Goal: Task Accomplishment & Management: Complete application form

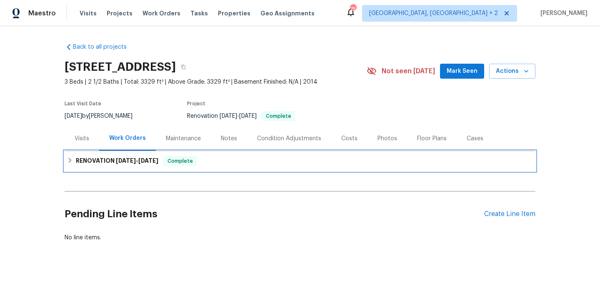
click at [147, 163] on span "9/15/25" at bounding box center [148, 161] width 20 height 6
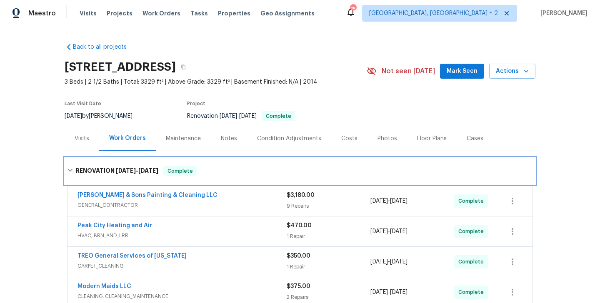
click at [147, 163] on div "RENOVATION 9/5/25 - 9/15/25 Complete" at bounding box center [300, 171] width 471 height 27
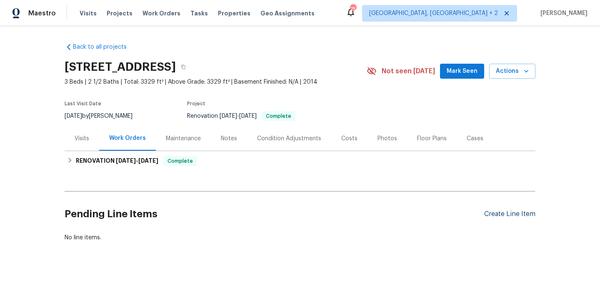
click at [488, 213] on div "Create Line Item" at bounding box center [509, 214] width 51 height 8
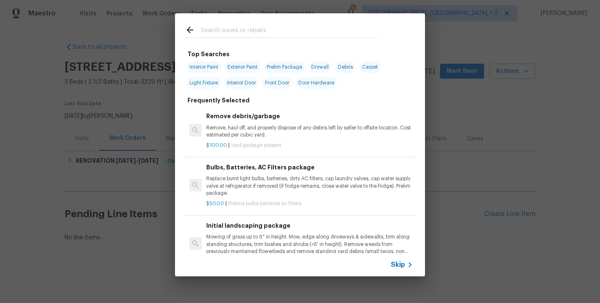
click at [401, 267] on span "Skip" at bounding box center [398, 265] width 14 height 8
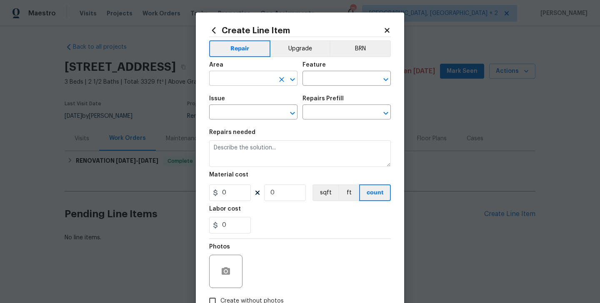
click at [224, 83] on input "text" at bounding box center [241, 79] width 65 height 13
click at [224, 100] on li "Kitchen" at bounding box center [253, 98] width 88 height 14
type input "Kitchen"
click at [316, 77] on input "text" at bounding box center [335, 79] width 65 height 13
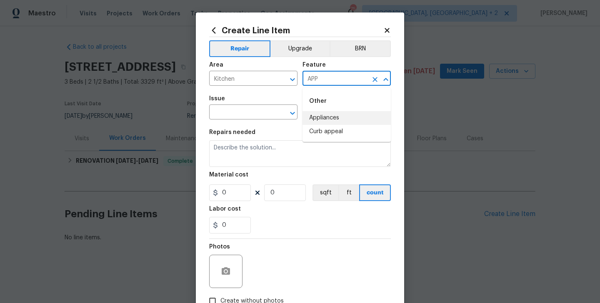
click at [332, 117] on li "Appliances" at bounding box center [347, 118] width 88 height 14
type input "Appliances"
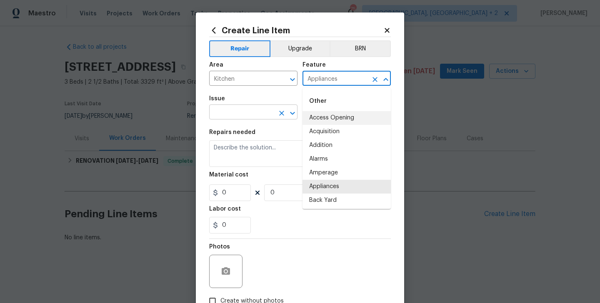
click at [231, 113] on input "text" at bounding box center [241, 113] width 65 height 13
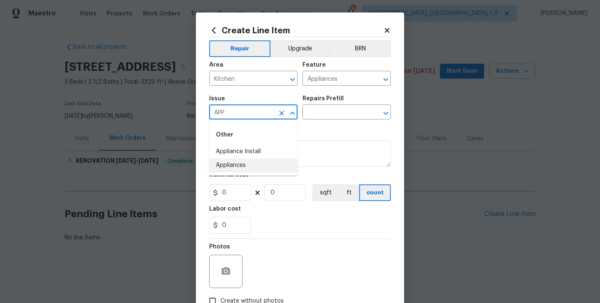
click at [247, 164] on li "Appliances" at bounding box center [253, 166] width 88 height 14
type input "Appliances"
click at [319, 109] on input "text" at bounding box center [335, 113] width 65 height 13
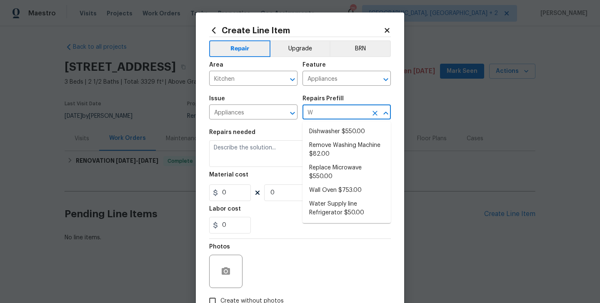
type input "WA"
click at [337, 190] on li "Wall Oven $753.00" at bounding box center [347, 191] width 88 height 14
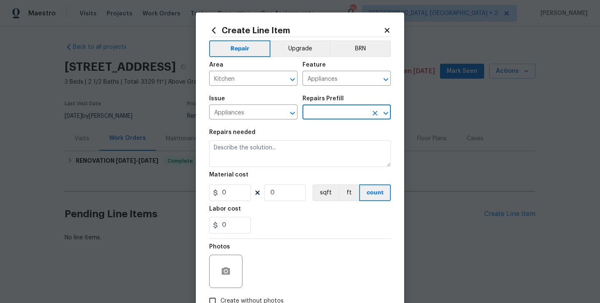
type input "Wall Oven $753.00"
type textarea "Remove the existing wall oven and prep the area for a new unit. Install a new 3…"
type input "753"
type input "1"
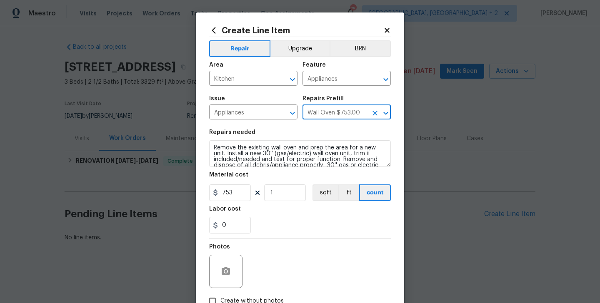
type input "Wall Oven $753.00"
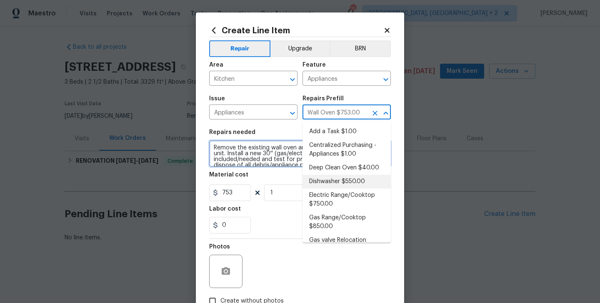
click at [220, 162] on textarea "Remove the existing wall oven and prep the area for a new unit. Install a new 3…" at bounding box center [300, 153] width 182 height 27
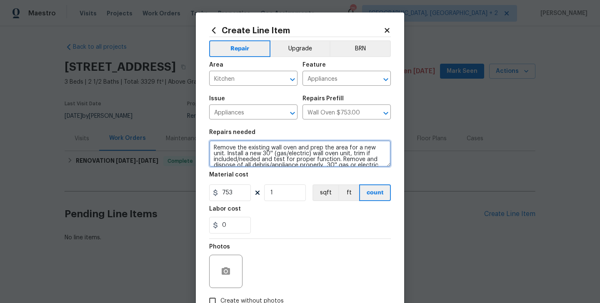
click at [220, 162] on textarea "Remove the existing wall oven and prep the area for a new unit. Install a new 3…" at bounding box center [300, 153] width 182 height 27
paste textarea "Feedback received that the lower oven controls are not functional. Please inspe…"
type textarea "Feedback received that the lower oven controls are not functional. Please inspe…"
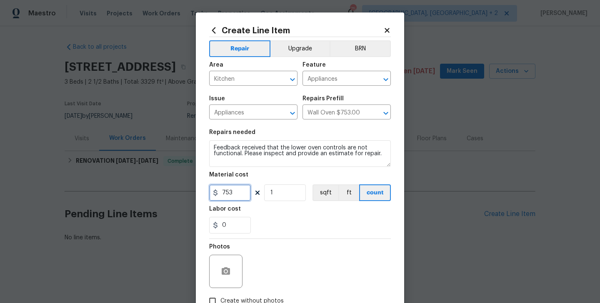
click at [231, 195] on input "753" at bounding box center [230, 193] width 42 height 17
type input "75"
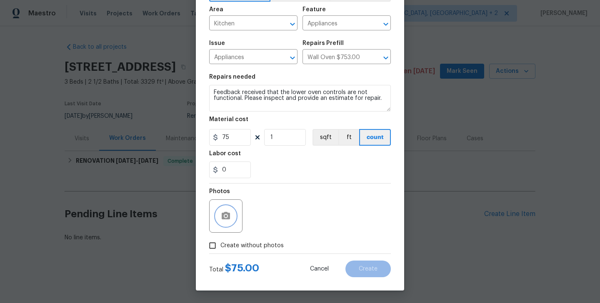
click at [222, 217] on icon "button" at bounding box center [226, 216] width 8 height 8
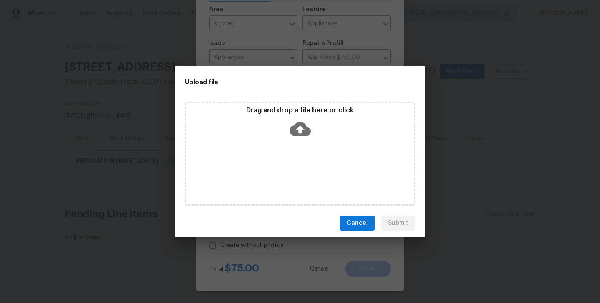
click at [300, 130] on icon at bounding box center [300, 128] width 21 height 21
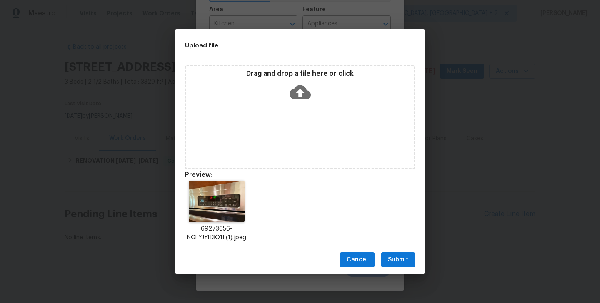
click at [401, 258] on span "Submit" at bounding box center [398, 260] width 20 height 10
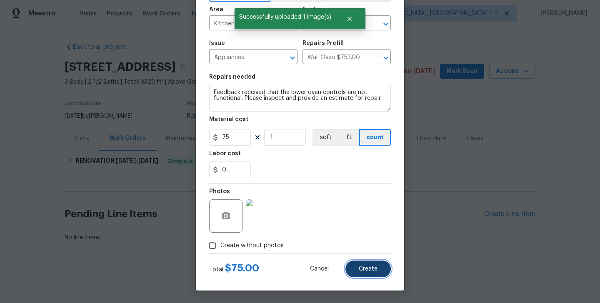
click at [365, 268] on span "Create" at bounding box center [368, 269] width 19 height 6
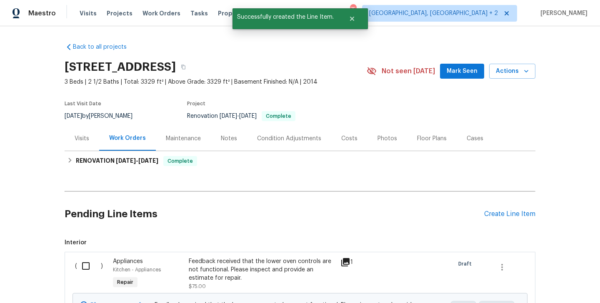
scroll to position [84, 0]
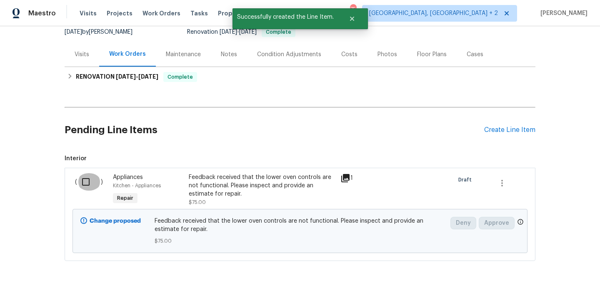
click at [92, 179] on input "checkbox" at bounding box center [89, 182] width 24 height 18
checkbox input "true"
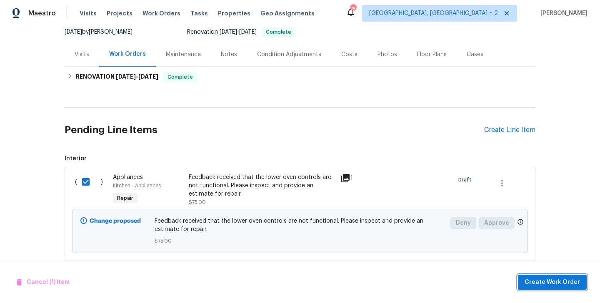
click at [543, 285] on span "Create Work Order" at bounding box center [552, 283] width 55 height 10
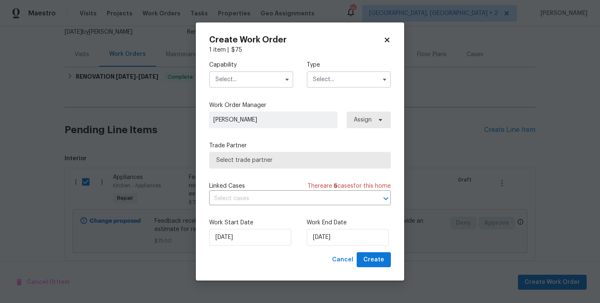
click at [241, 73] on input "text" at bounding box center [251, 79] width 84 height 17
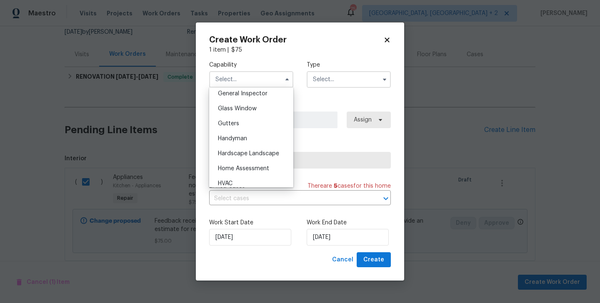
scroll to position [436, 0]
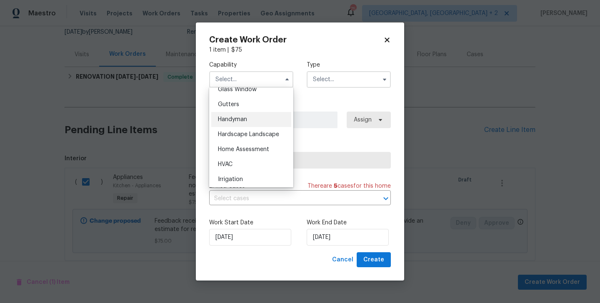
click at [255, 115] on div "Handyman" at bounding box center [251, 119] width 80 height 15
type input "Handyman"
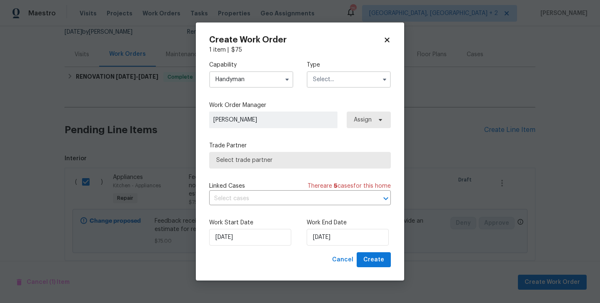
click at [338, 85] on input "text" at bounding box center [349, 79] width 84 height 17
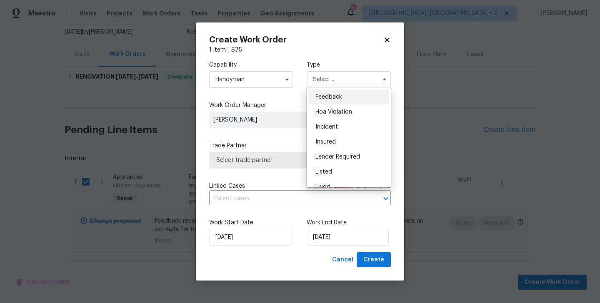
click at [340, 104] on div "Feedback" at bounding box center [349, 97] width 80 height 15
type input "Feedback"
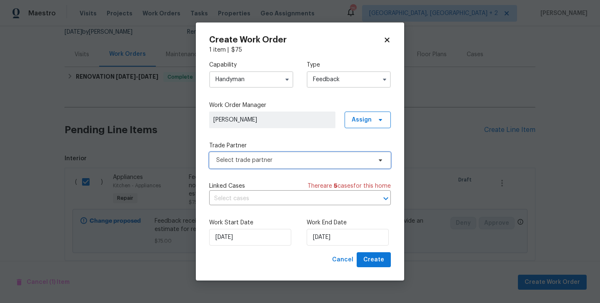
click at [260, 157] on span "Select trade partner" at bounding box center [293, 160] width 155 height 8
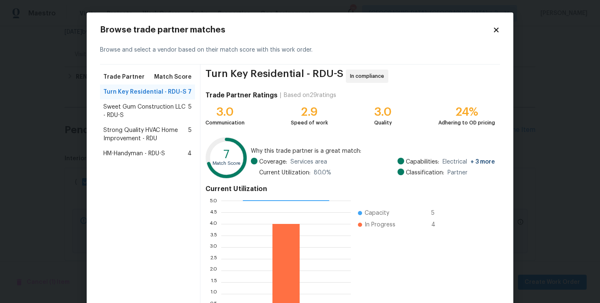
scroll to position [64, 0]
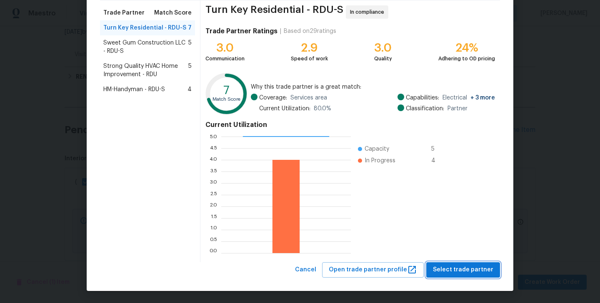
click at [463, 272] on span "Select trade partner" at bounding box center [463, 270] width 60 height 10
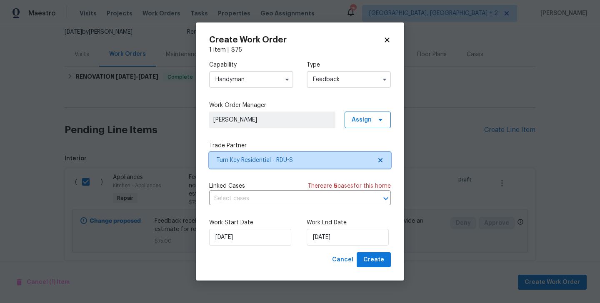
scroll to position [0, 0]
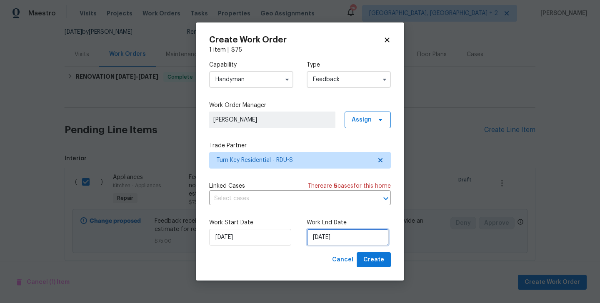
click at [345, 243] on input "22/09/2025" at bounding box center [348, 237] width 82 height 17
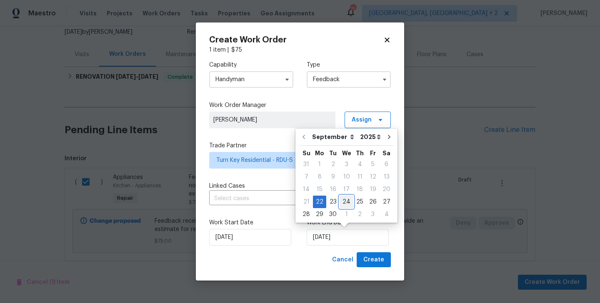
click at [346, 204] on div "24" at bounding box center [347, 202] width 14 height 12
type input "24/09/2025"
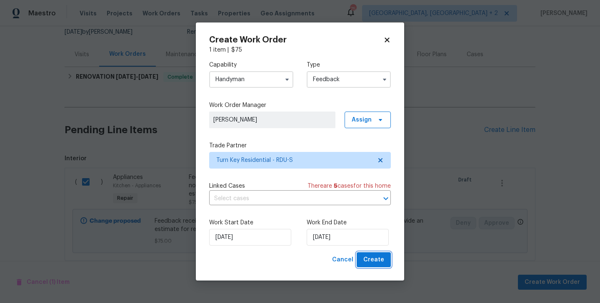
click at [370, 260] on span "Create" at bounding box center [373, 260] width 21 height 10
checkbox input "false"
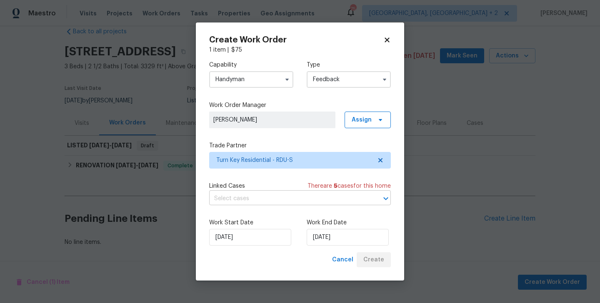
scroll to position [15, 0]
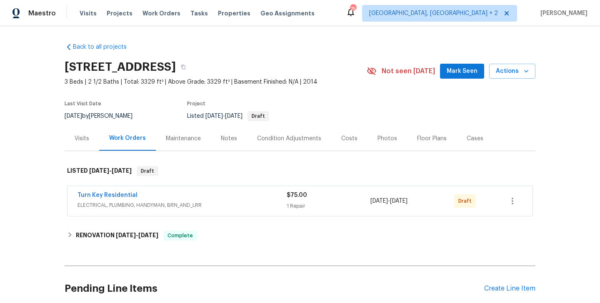
scroll to position [70, 0]
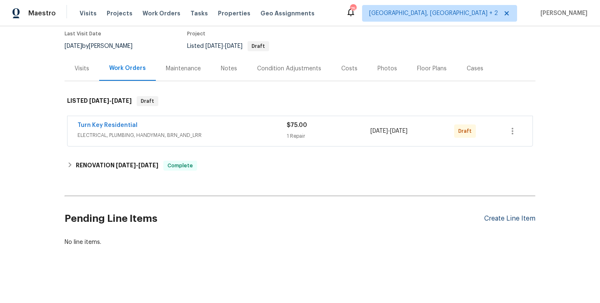
click at [497, 215] on div "Create Line Item" at bounding box center [509, 219] width 51 height 8
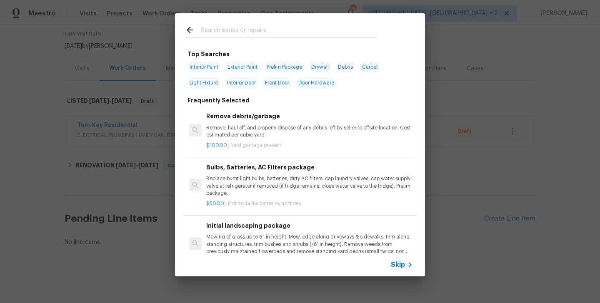
click at [407, 265] on icon at bounding box center [410, 265] width 10 height 10
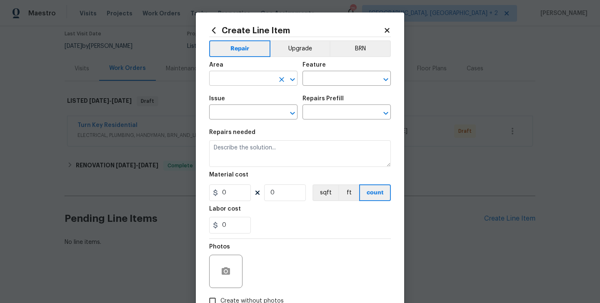
click at [246, 79] on input "text" at bounding box center [241, 79] width 65 height 13
click at [253, 96] on li "HVAC" at bounding box center [253, 98] width 88 height 14
type input "HVAC"
click at [314, 84] on input "text" at bounding box center [335, 79] width 65 height 13
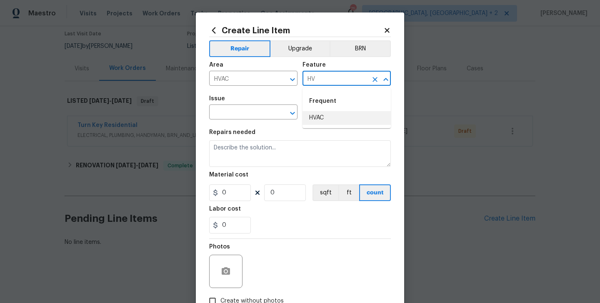
click at [323, 117] on li "HVAC" at bounding box center [347, 118] width 88 height 14
type input "HVAC"
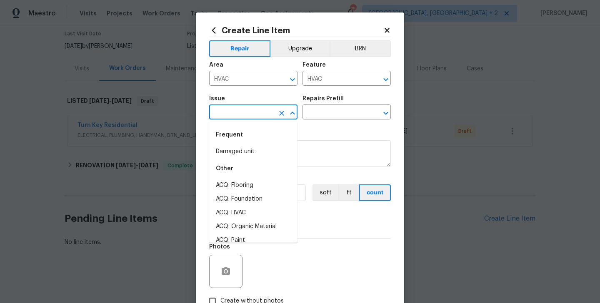
click at [235, 115] on input "text" at bounding box center [241, 113] width 65 height 13
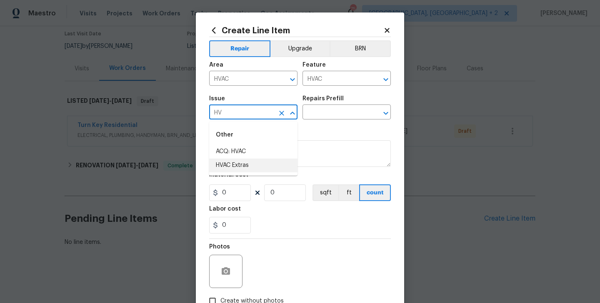
click at [255, 166] on li "HVAC Extras" at bounding box center [253, 166] width 88 height 14
type input "HVAC Extras"
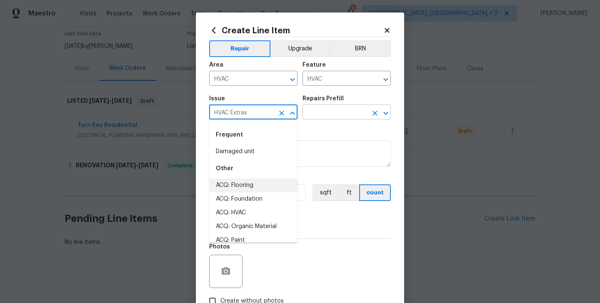
click at [323, 111] on input "text" at bounding box center [335, 113] width 65 height 13
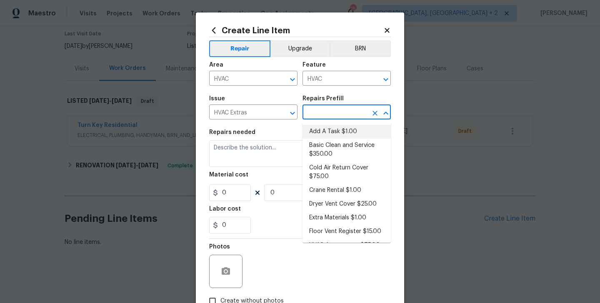
click at [330, 135] on li "Add A Task $1.00" at bounding box center [347, 132] width 88 height 14
type input "Add A Task $1.00"
type textarea "HPM to detail"
type input "1"
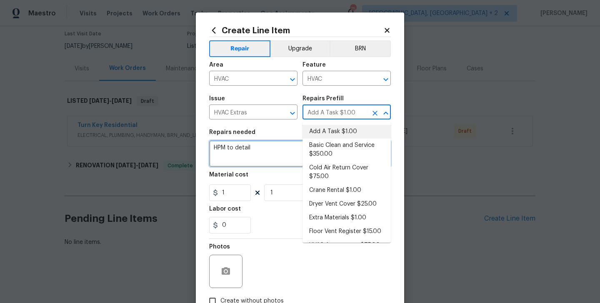
click at [261, 153] on textarea "HPM to detail" at bounding box center [300, 153] width 182 height 27
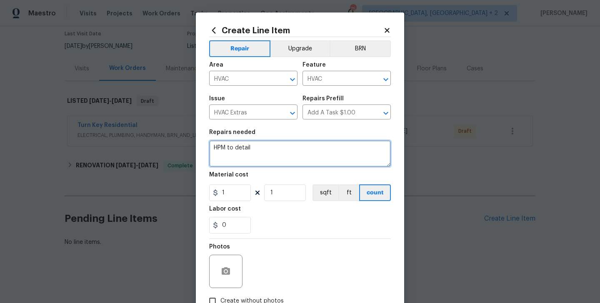
click at [261, 153] on textarea "HPM to detail" at bounding box center [300, 153] width 182 height 27
paste textarea "Feedback received that the outside A/C compressor foreground appears to be unle…"
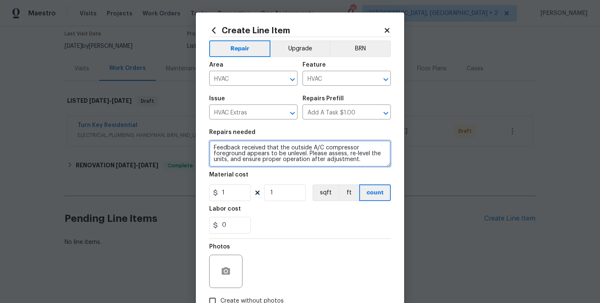
type textarea "Feedback received that the outside A/C compressor foreground appears to be unle…"
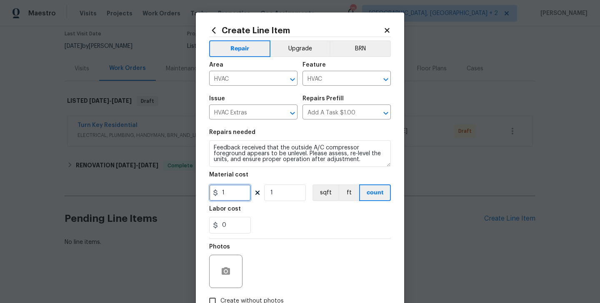
click at [227, 188] on input "1" at bounding box center [230, 193] width 42 height 17
type input "75"
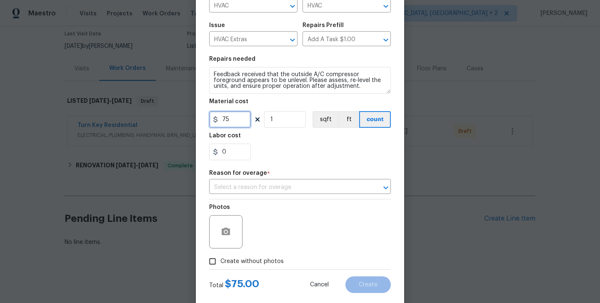
scroll to position [90, 0]
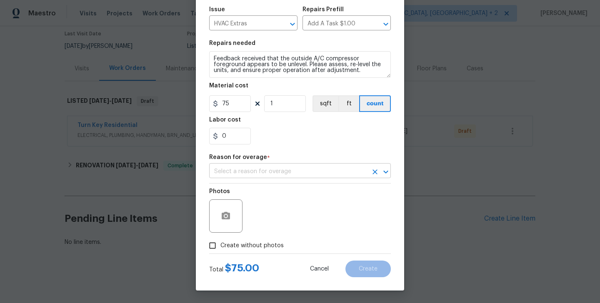
click at [251, 170] on input "text" at bounding box center [288, 171] width 158 height 13
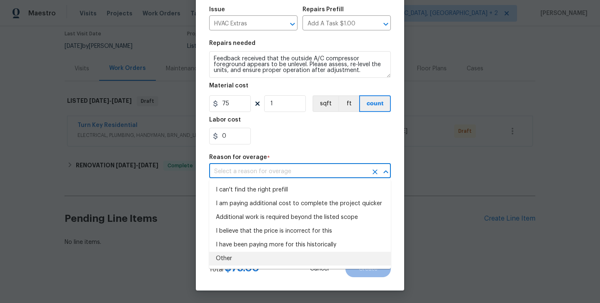
click at [245, 258] on li "Other" at bounding box center [300, 259] width 182 height 14
type input "Other"
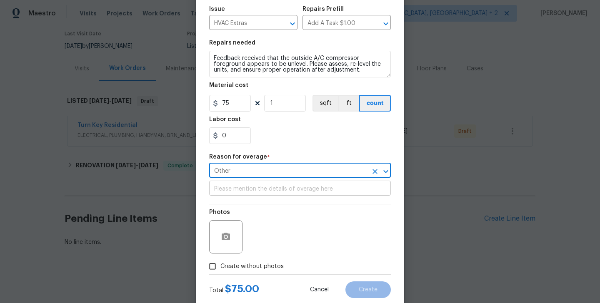
click at [245, 187] on input "text" at bounding box center [300, 189] width 182 height 13
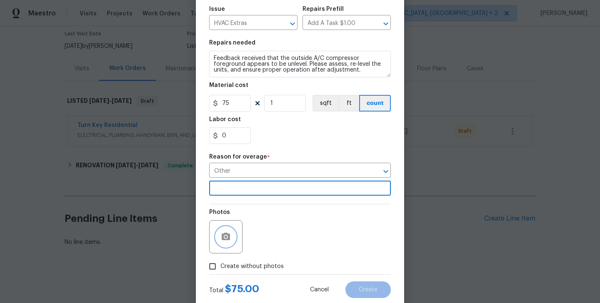
click at [229, 238] on icon "button" at bounding box center [226, 237] width 8 height 8
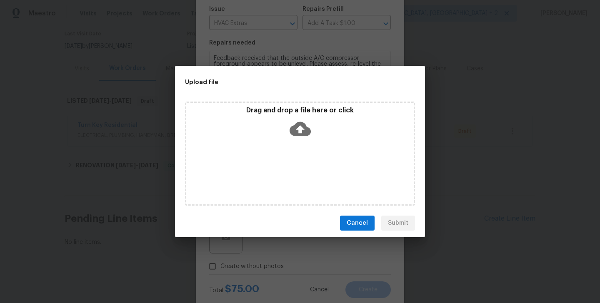
click at [302, 127] on icon at bounding box center [300, 128] width 21 height 21
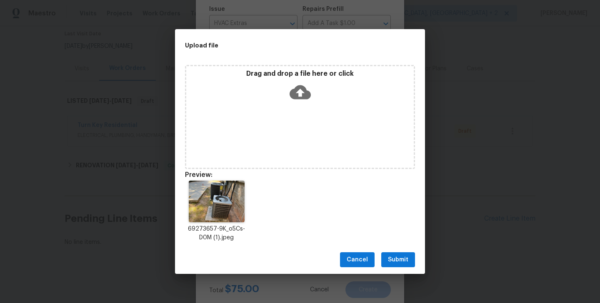
click at [402, 257] on span "Submit" at bounding box center [398, 260] width 20 height 10
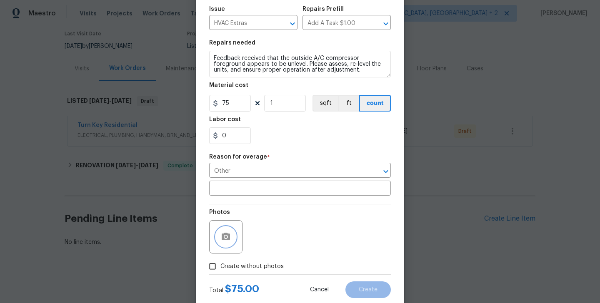
scroll to position [111, 0]
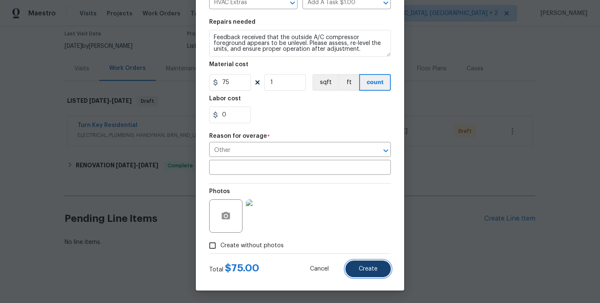
click at [365, 261] on button "Create" at bounding box center [367, 269] width 45 height 17
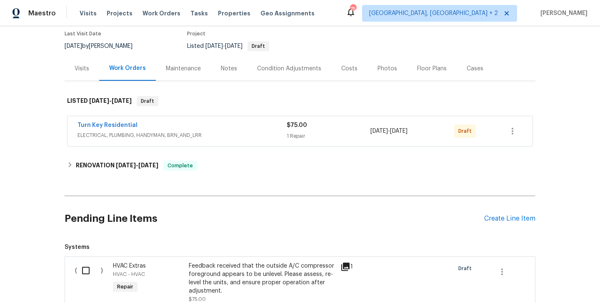
click at [84, 276] on input "checkbox" at bounding box center [89, 271] width 24 height 18
checkbox input "true"
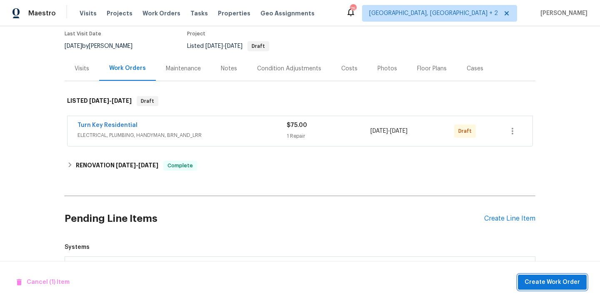
click at [564, 286] on span "Create Work Order" at bounding box center [552, 283] width 55 height 10
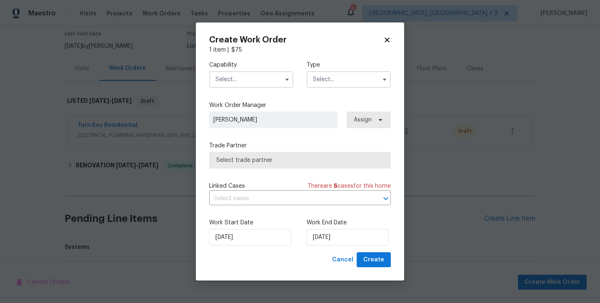
click at [215, 76] on input "text" at bounding box center [251, 79] width 84 height 17
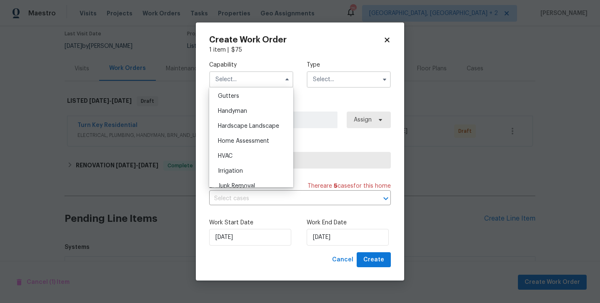
scroll to position [445, 0]
click at [238, 153] on div "HVAC" at bounding box center [251, 155] width 80 height 15
type input "HVAC"
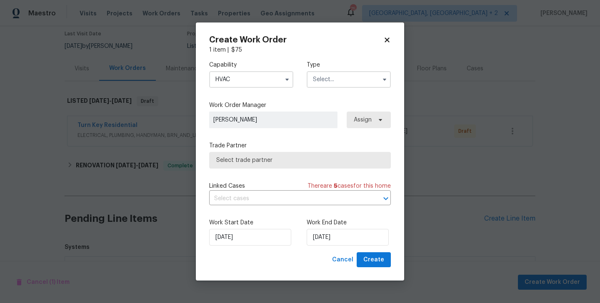
click at [344, 84] on input "text" at bounding box center [349, 79] width 84 height 17
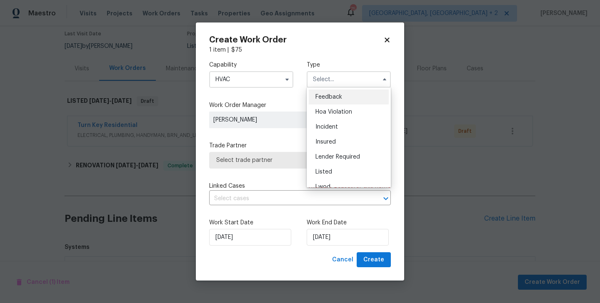
click at [345, 95] on div "Feedback" at bounding box center [349, 97] width 80 height 15
type input "Feedback"
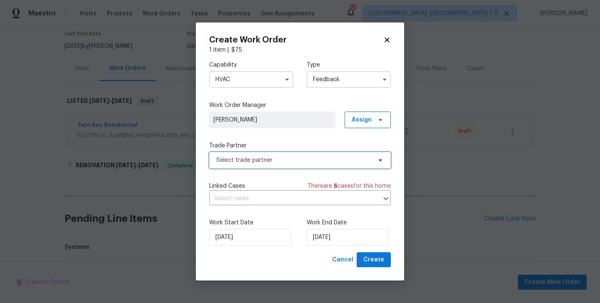
click at [253, 156] on span "Select trade partner" at bounding box center [293, 160] width 155 height 8
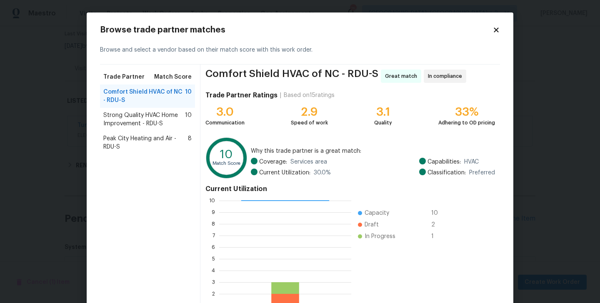
scroll to position [64, 0]
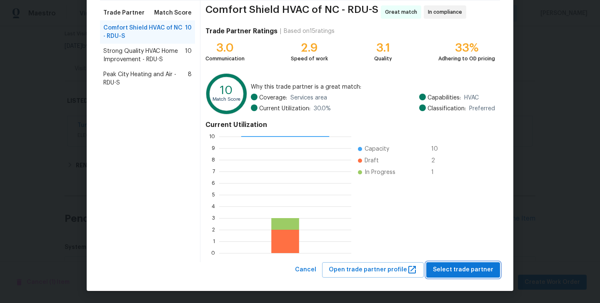
click at [441, 267] on span "Select trade partner" at bounding box center [463, 270] width 60 height 10
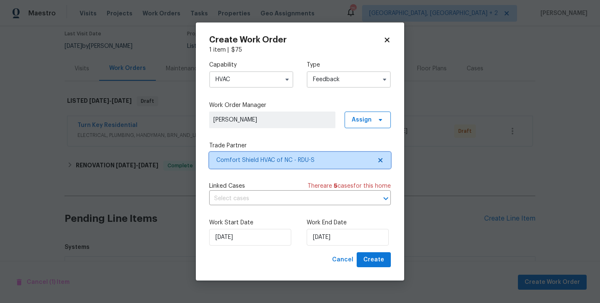
scroll to position [0, 0]
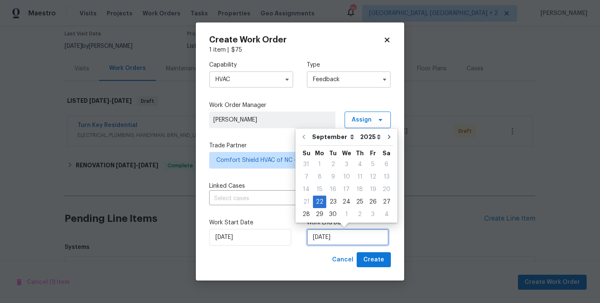
click at [352, 238] on input "22/09/2025" at bounding box center [348, 237] width 82 height 17
click at [349, 202] on div "24" at bounding box center [347, 202] width 14 height 12
type input "24/09/2025"
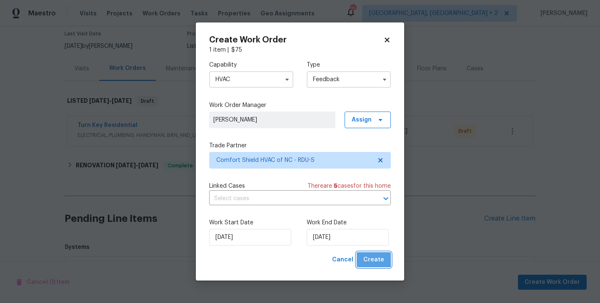
click at [368, 255] on span "Create" at bounding box center [373, 260] width 21 height 10
checkbox input "false"
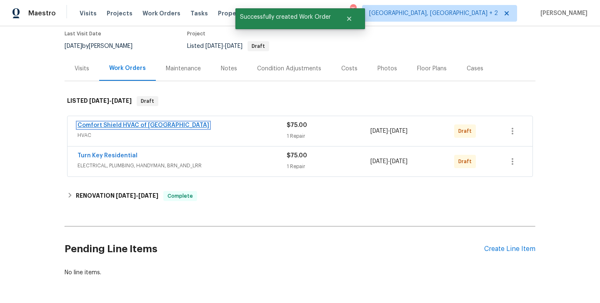
click at [124, 125] on link "Comfort Shield HVAC of NC" at bounding box center [144, 126] width 132 height 6
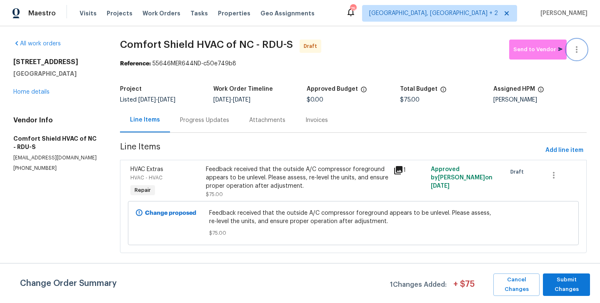
click at [581, 45] on icon "button" at bounding box center [577, 50] width 10 height 10
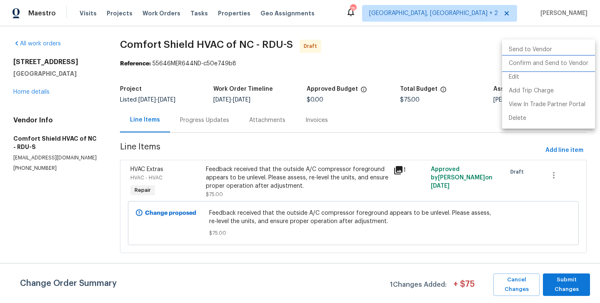
click at [582, 60] on li "Confirm and Send to Vendor" at bounding box center [548, 64] width 93 height 14
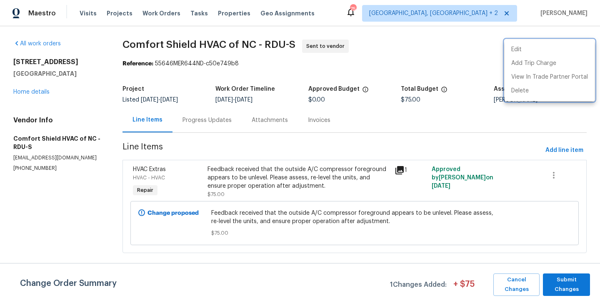
click at [220, 125] on div at bounding box center [300, 151] width 600 height 303
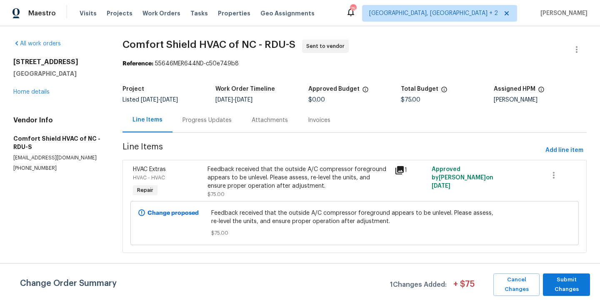
click at [220, 125] on div "Progress Updates" at bounding box center [207, 120] width 69 height 25
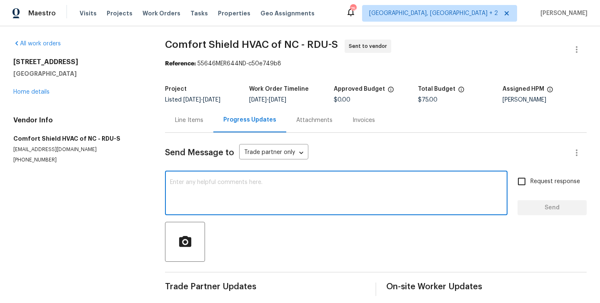
click at [245, 199] on textarea at bounding box center [336, 194] width 333 height 29
paste textarea "Hi this is Blessida with Opendoor. I’m confirming you received the WO for the p…"
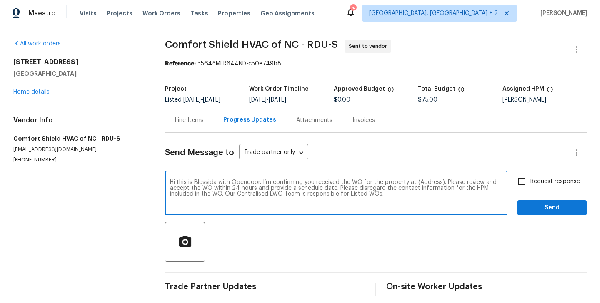
click at [431, 184] on textarea "Hi this is Blessida with Opendoor. I’m confirming you received the WO for the p…" at bounding box center [336, 194] width 333 height 29
paste textarea "35 Pebble Creek Dr, Franklinton, NC 27525"
type textarea "Hi this is Blessida with Opendoor. I’m confirming you received the WO for the p…"
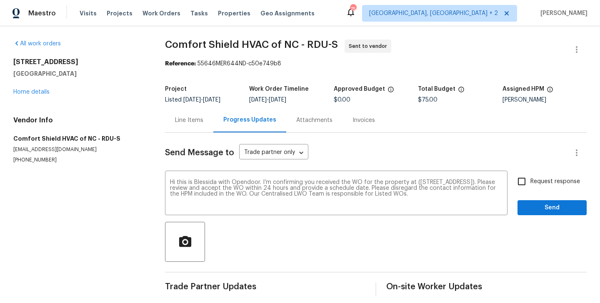
click at [512, 185] on div "Hi this is Blessida with Opendoor. I’m confirming you received the WO for the p…" at bounding box center [376, 194] width 422 height 43
click at [527, 186] on input "Request response" at bounding box center [522, 182] width 18 height 18
checkbox input "true"
click at [528, 208] on span "Send" at bounding box center [552, 208] width 56 height 10
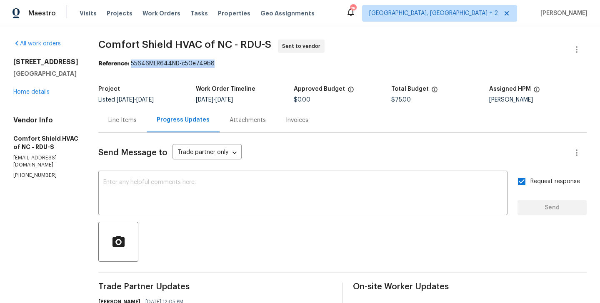
drag, startPoint x: 154, startPoint y: 63, endPoint x: 258, endPoint y: 63, distance: 103.8
click at [258, 63] on div "Reference: 55646MER644ND-c50e749b8" at bounding box center [342, 64] width 488 height 8
copy div "55646MER644ND-c50e749b8"
click at [220, 198] on textarea at bounding box center [302, 194] width 399 height 29
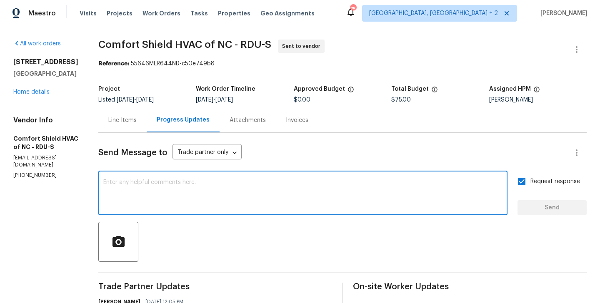
paste textarea "All Work Orders must include before-photos (both close-up and wide-angle) and a…"
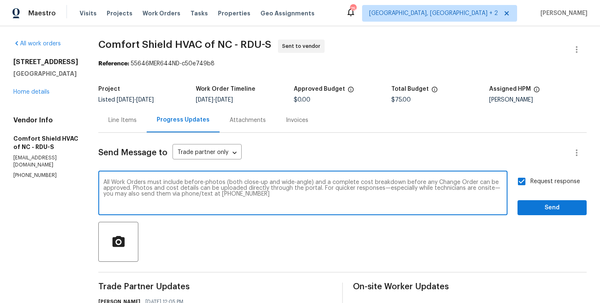
scroll to position [6, 0]
type textarea "All Work Orders must include before-photos (both close-up and wide-angle) and a…"
click at [553, 215] on button "Send" at bounding box center [552, 207] width 69 height 15
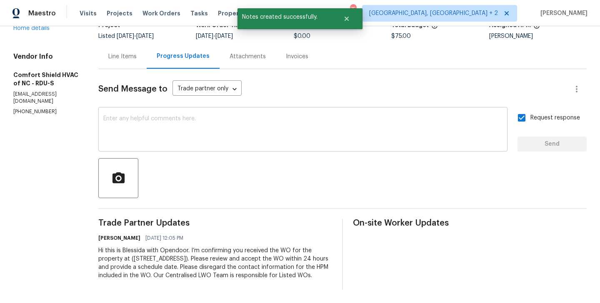
scroll to position [138, 0]
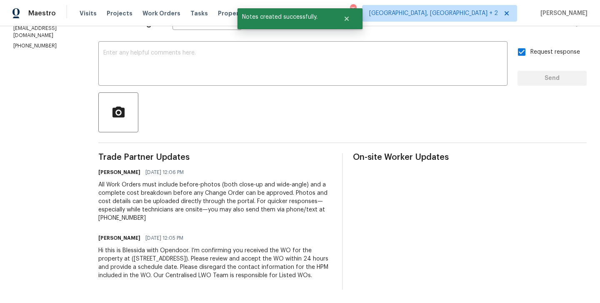
click at [218, 256] on div "Hi this is Blessida with Opendoor. I’m confirming you received the WO for the p…" at bounding box center [215, 263] width 234 height 33
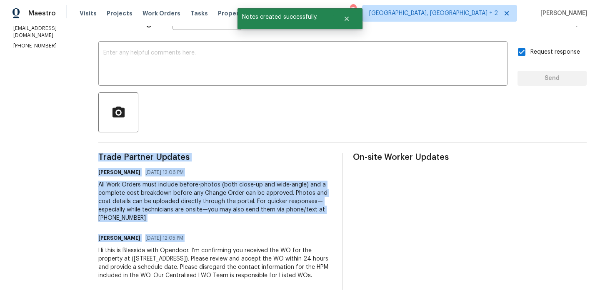
click at [218, 256] on div "Hi this is Blessida with Opendoor. I’m confirming you received the WO for the p…" at bounding box center [215, 263] width 234 height 33
copy div "Trade Partner Updates Blessida Angeline M 09/22/2025 12:06 PM All Work Orders m…"
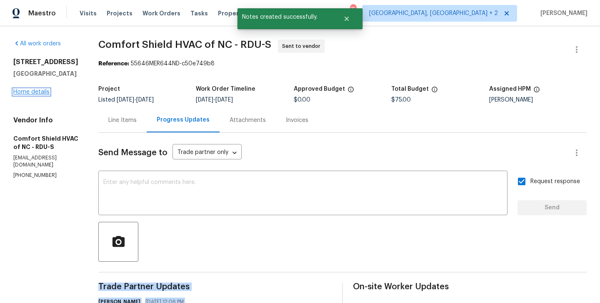
click at [38, 91] on link "Home details" at bounding box center [31, 92] width 36 height 6
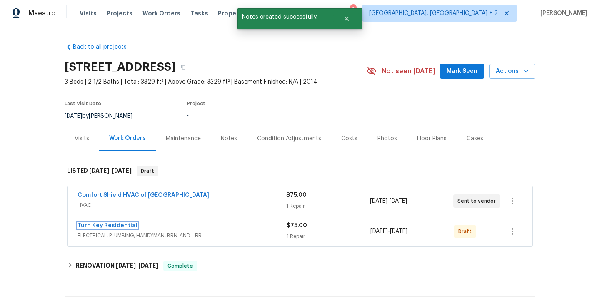
click at [125, 228] on link "Turn Key Residential" at bounding box center [108, 226] width 60 height 6
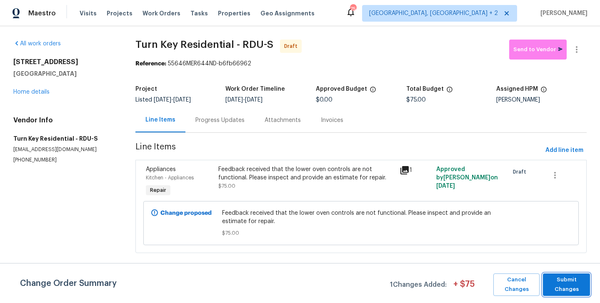
click at [566, 280] on span "Submit Changes" at bounding box center [566, 284] width 39 height 19
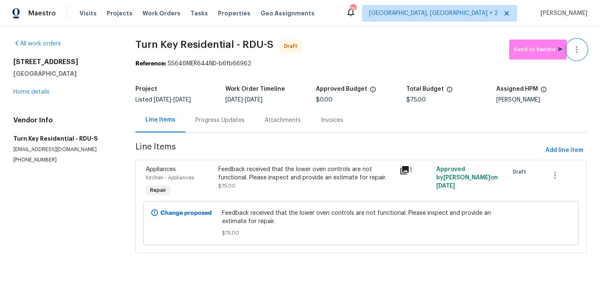
click at [580, 50] on icon "button" at bounding box center [577, 50] width 10 height 10
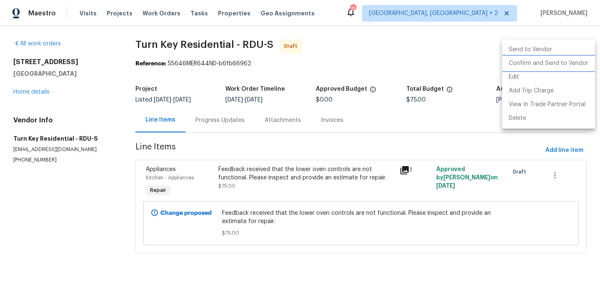
click at [580, 60] on li "Confirm and Send to Vendor" at bounding box center [548, 64] width 93 height 14
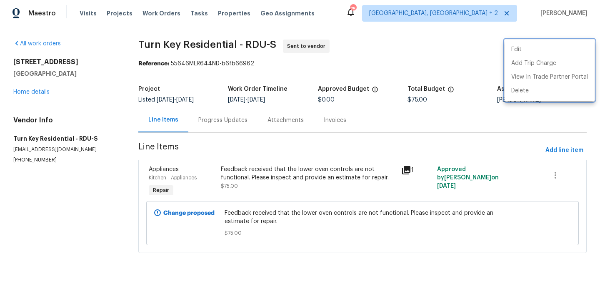
click at [227, 118] on div at bounding box center [300, 151] width 600 height 303
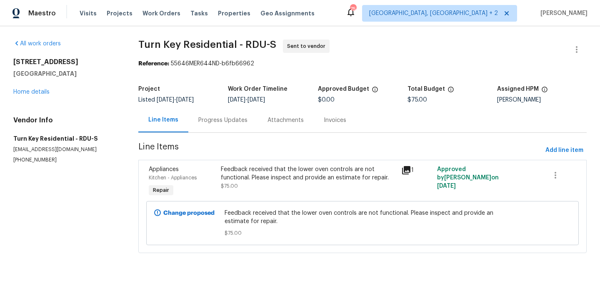
click at [227, 118] on div "Progress Updates" at bounding box center [222, 120] width 49 height 8
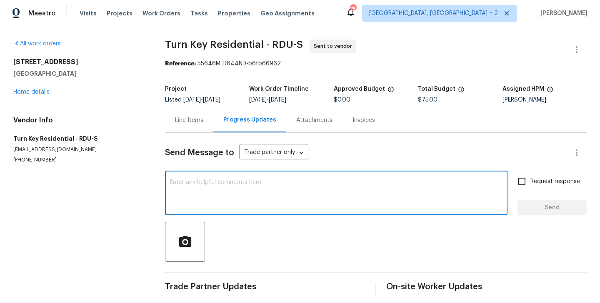
click at [230, 189] on textarea at bounding box center [336, 194] width 333 height 29
paste textarea "Hi this is Blessida with Opendoor. I’m confirming you received the WO for the p…"
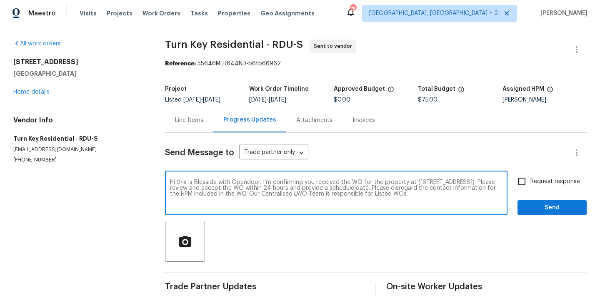
type textarea "Hi this is Blessida with Opendoor. I’m confirming you received the WO for the p…"
click at [532, 188] on label "Request response" at bounding box center [546, 182] width 67 height 18
click at [531, 188] on input "Request response" at bounding box center [522, 182] width 18 height 18
checkbox input "true"
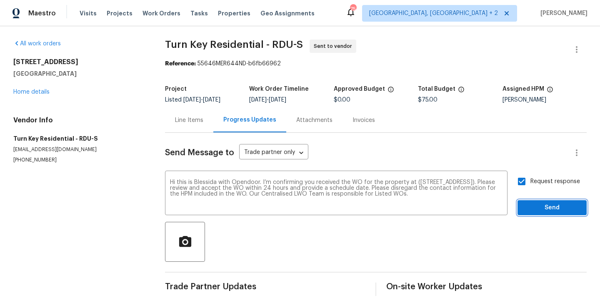
click at [530, 207] on span "Send" at bounding box center [552, 208] width 56 height 10
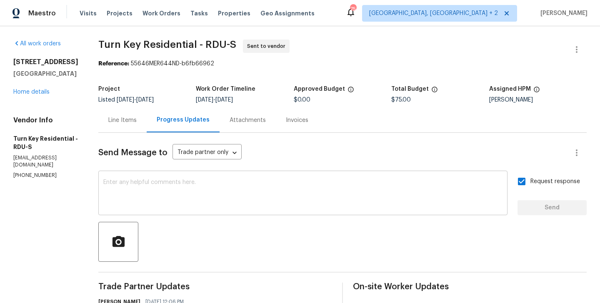
click at [233, 205] on textarea at bounding box center [302, 194] width 399 height 29
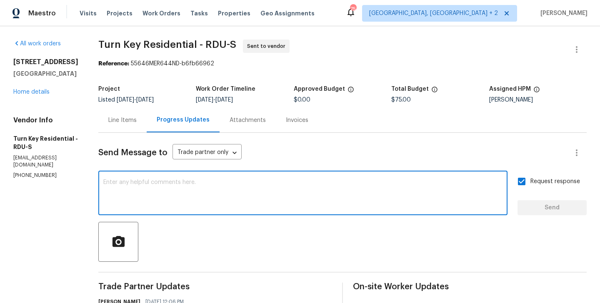
paste textarea "All Work Orders must include before-photos (both close-up and wide-angle) and a…"
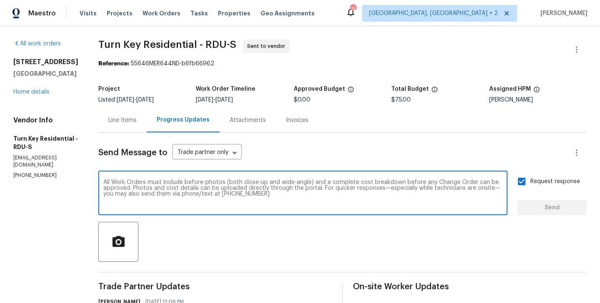
scroll to position [6, 0]
type textarea "All Work Orders must include before-photos (both close-up and wide-angle) and a…"
click at [530, 210] on span "Send" at bounding box center [552, 208] width 56 height 10
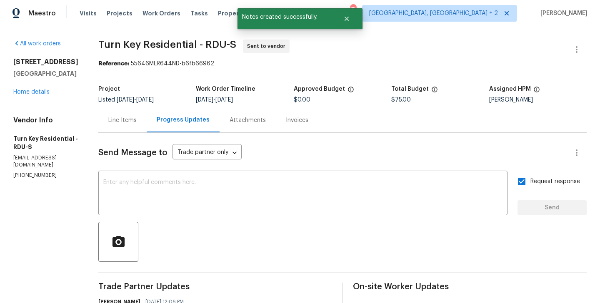
scroll to position [0, 0]
drag, startPoint x: 151, startPoint y: 63, endPoint x: 255, endPoint y: 65, distance: 103.8
click at [255, 65] on div "Reference: 55646MER644ND-b6fb66962" at bounding box center [342, 64] width 488 height 8
copy div "55646MER644ND-b6fb66962"
click at [44, 95] on link "Home details" at bounding box center [31, 92] width 36 height 6
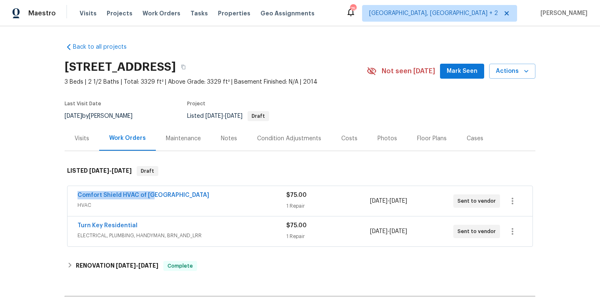
drag, startPoint x: 159, startPoint y: 193, endPoint x: 60, endPoint y: 193, distance: 98.4
click at [60, 193] on div "Back to all projects 35 Pebble Creek Dr, Franklinton, NC 27525 3 Beds | 2 1/2 B…" at bounding box center [300, 164] width 600 height 277
copy link "Comfort Shield HVAC of NC"
drag, startPoint x: 138, startPoint y: 226, endPoint x: 74, endPoint y: 225, distance: 64.2
click at [74, 225] on div "Turn Key Residential ELECTRICAL, PLUMBING, HANDYMAN, BRN_AND_LRR $75.00 1 Repai…" at bounding box center [300, 232] width 465 height 30
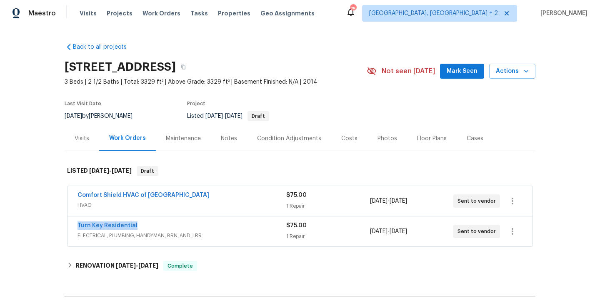
copy link "Turn Key Residential"
